Goal: Information Seeking & Learning: Learn about a topic

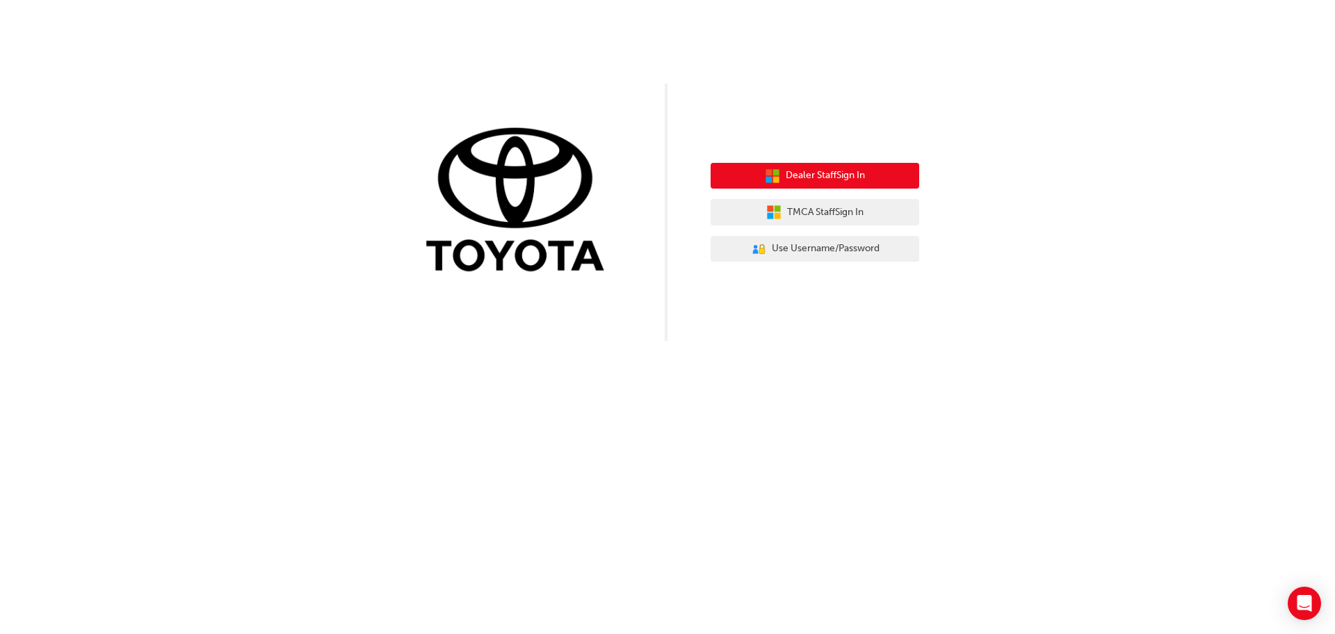
click at [804, 169] on span "Dealer Staff Sign In" at bounding box center [825, 176] width 79 height 16
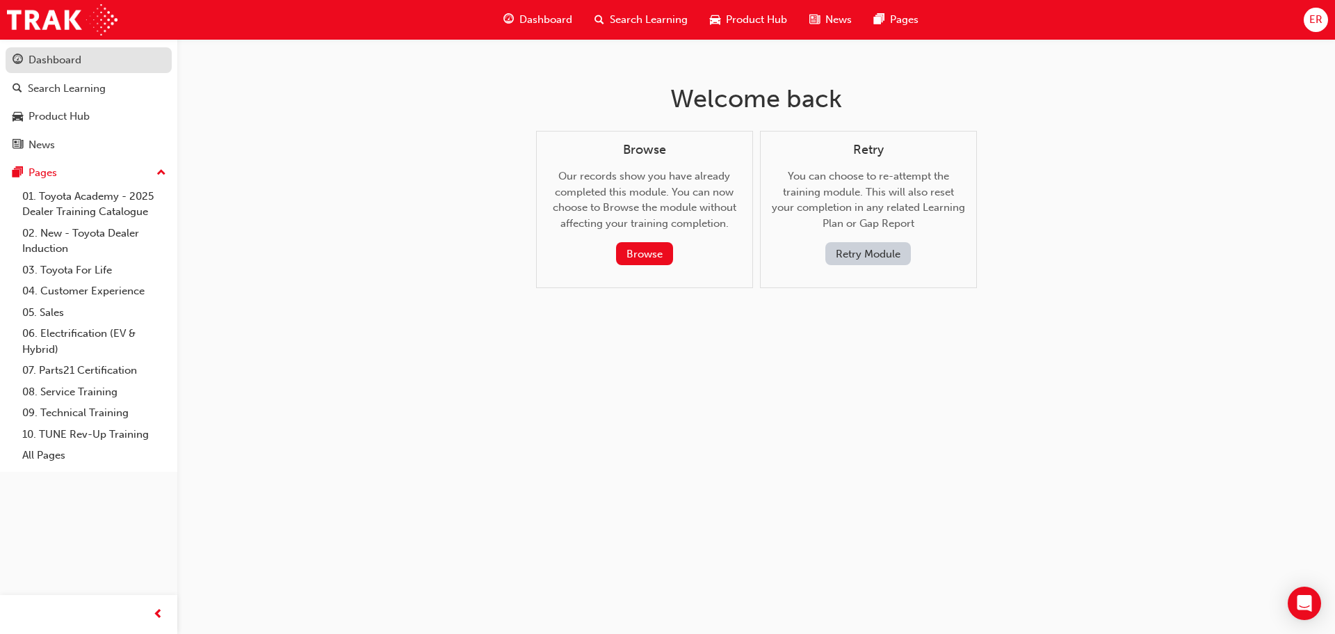
click at [74, 61] on div "Dashboard" at bounding box center [55, 60] width 53 height 16
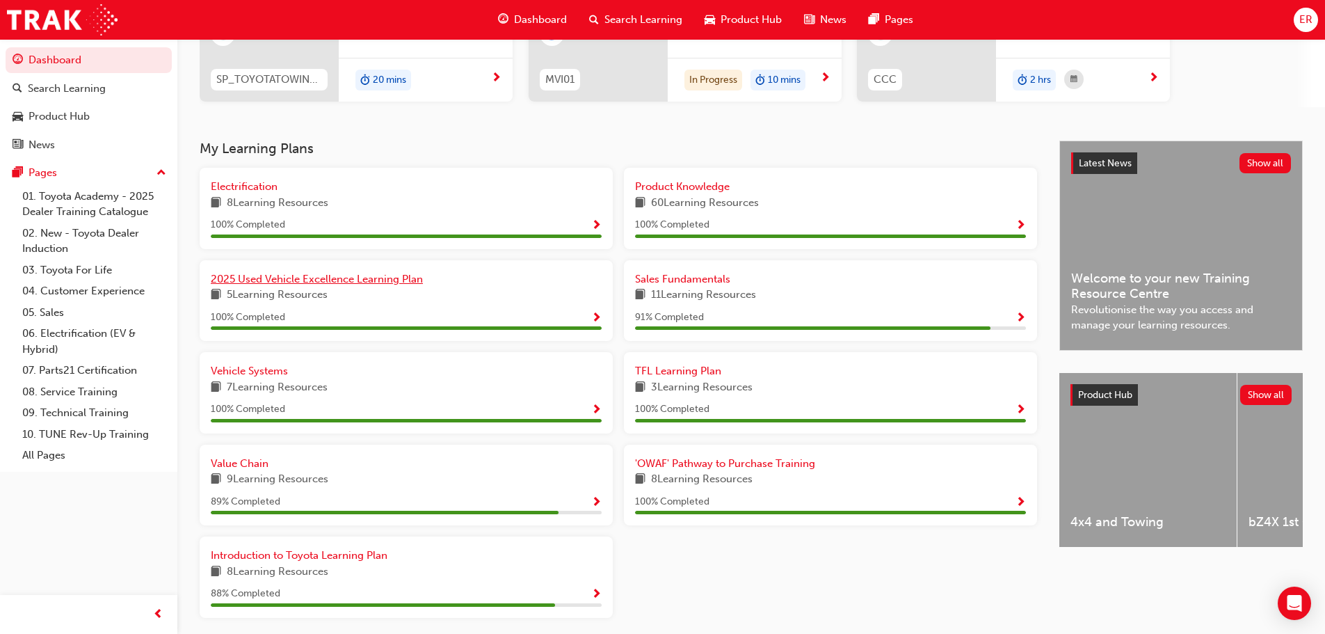
scroll to position [209, 0]
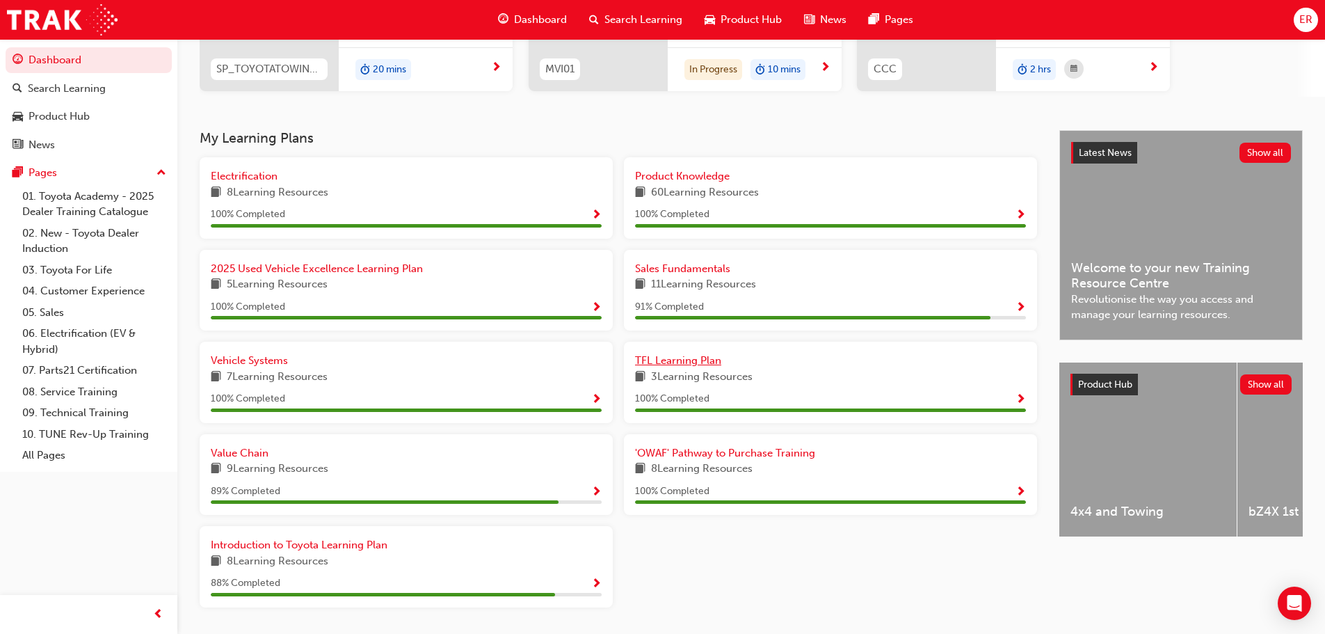
click at [684, 360] on span "TFL Learning Plan" at bounding box center [678, 360] width 86 height 13
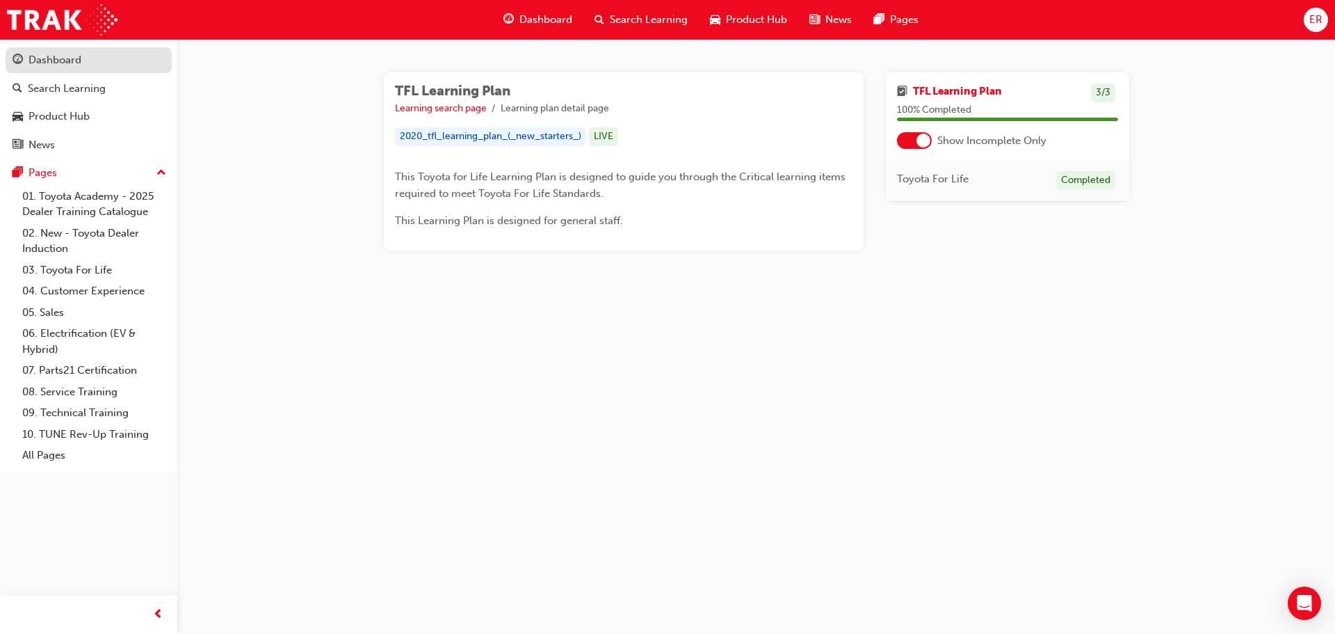
click at [55, 62] on div "Dashboard" at bounding box center [55, 60] width 53 height 16
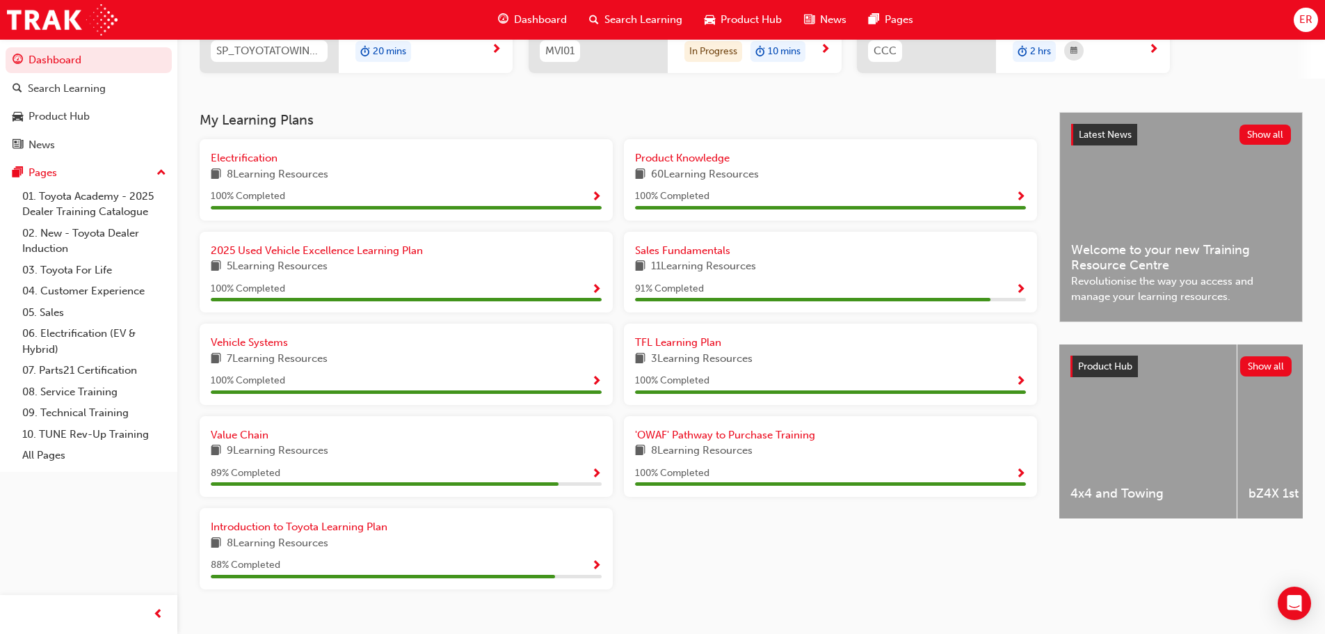
scroll to position [250, 0]
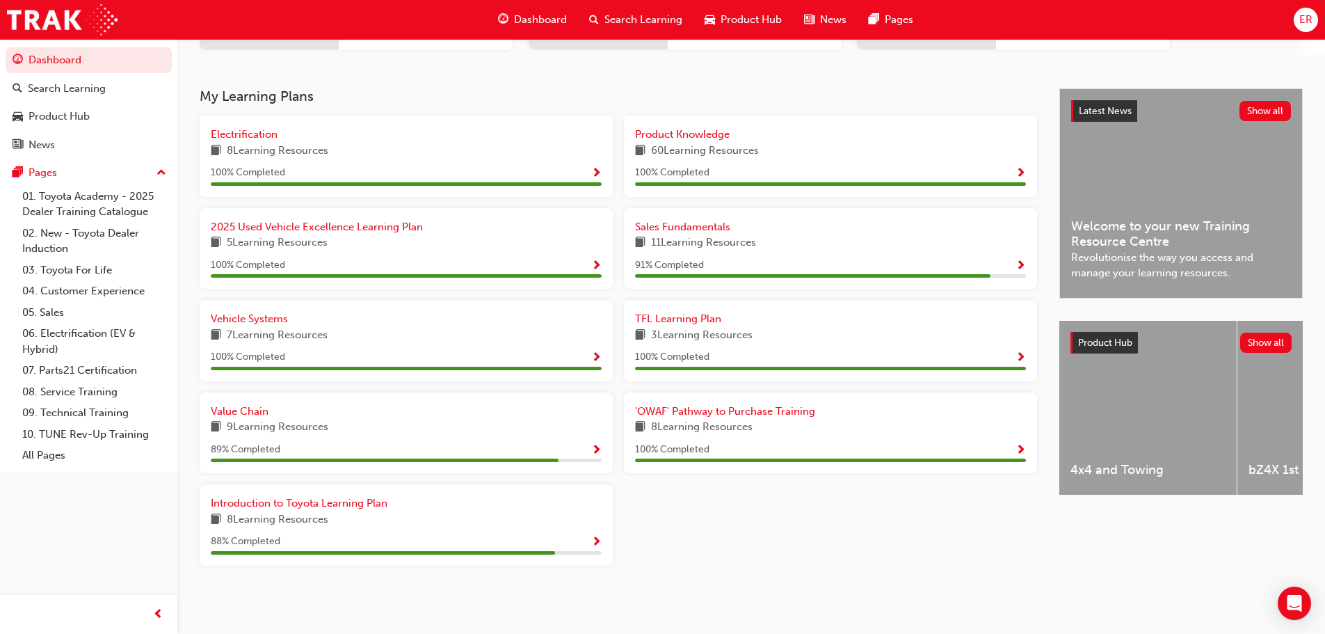
click at [1301, 18] on span "ER" at bounding box center [1305, 20] width 13 height 16
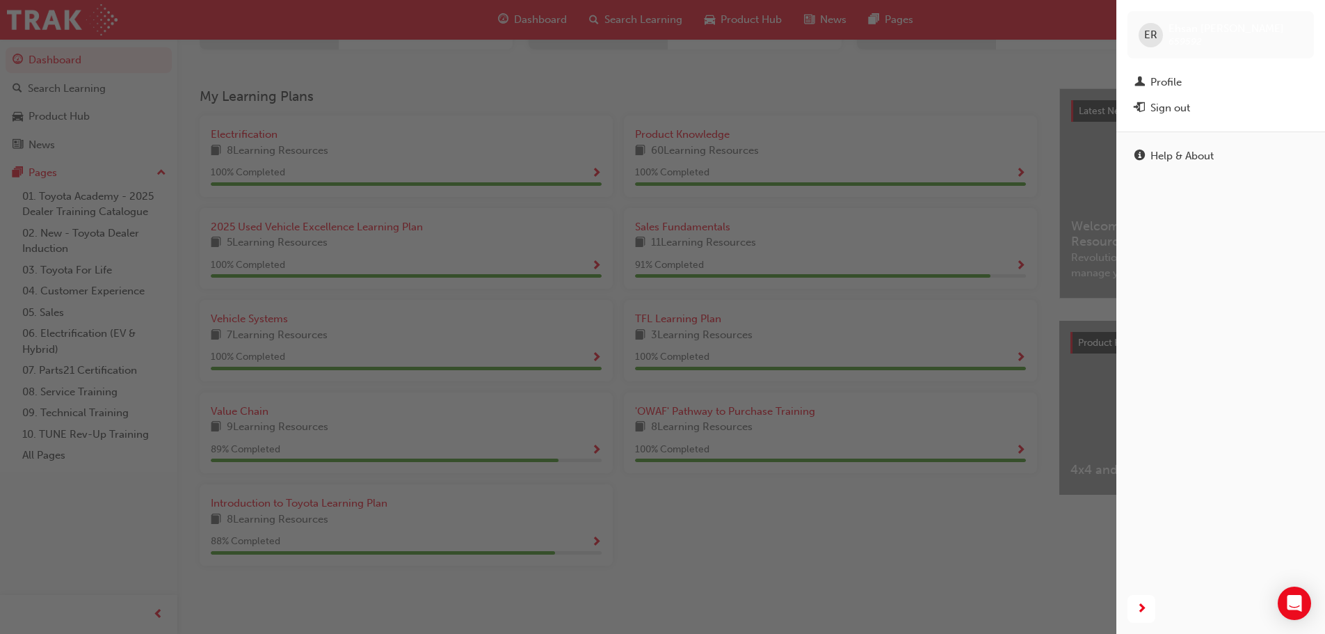
click at [1032, 81] on div "button" at bounding box center [558, 317] width 1116 height 634
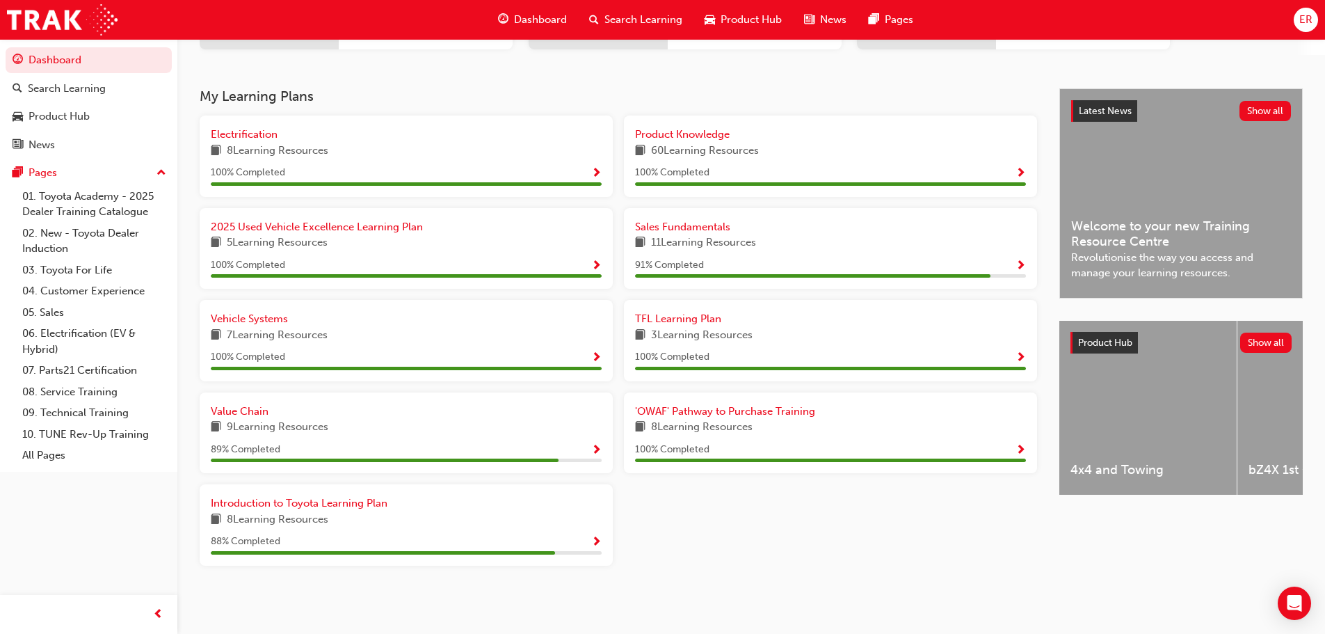
click at [1302, 15] on span "ER" at bounding box center [1305, 20] width 13 height 16
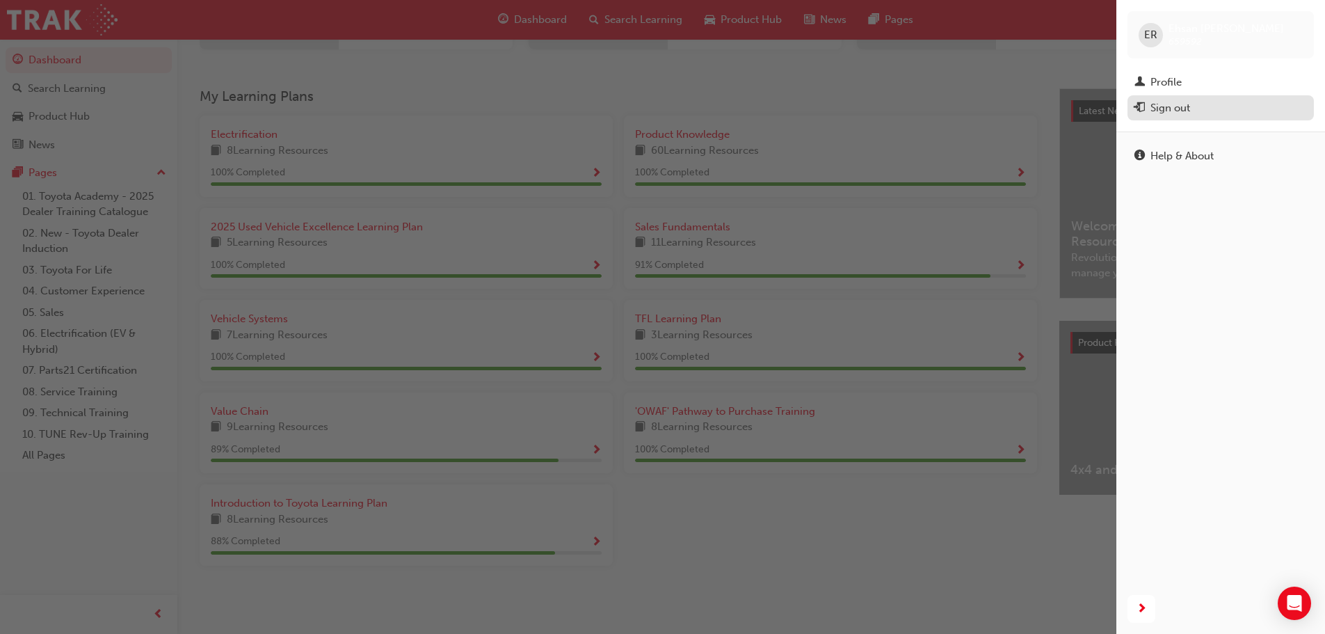
click at [1166, 109] on div "Sign out" at bounding box center [1170, 108] width 40 height 16
